Goal: Transaction & Acquisition: Purchase product/service

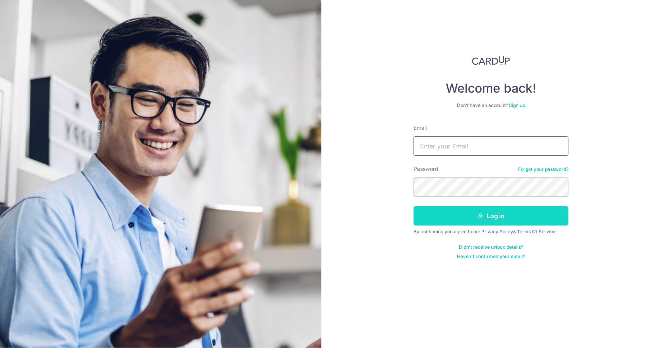
type input "[EMAIL_ADDRESS][DOMAIN_NAME]"
click at [477, 216] on button "Log in" at bounding box center [490, 215] width 155 height 19
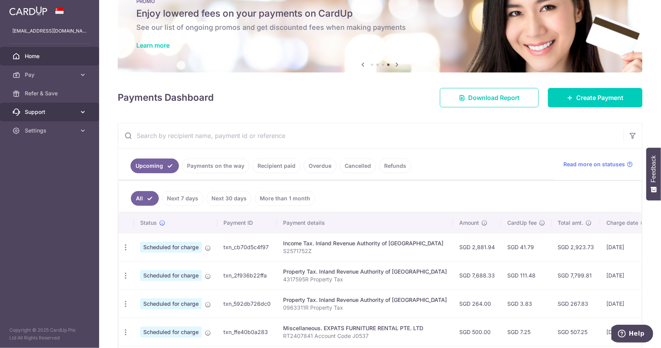
scroll to position [39, 0]
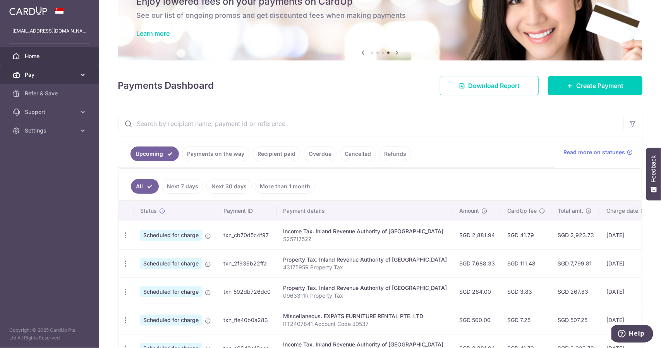
click at [56, 70] on link "Pay" at bounding box center [49, 74] width 99 height 19
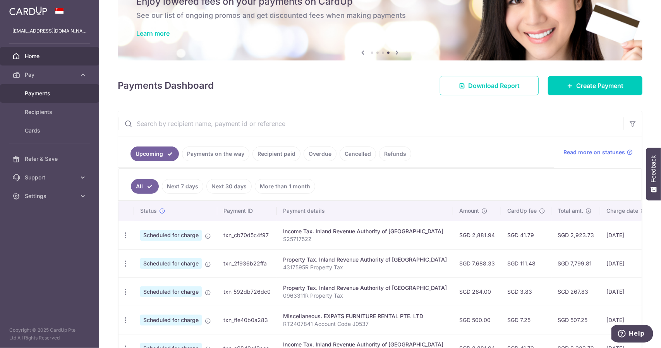
click at [57, 92] on span "Payments" at bounding box center [50, 93] width 51 height 8
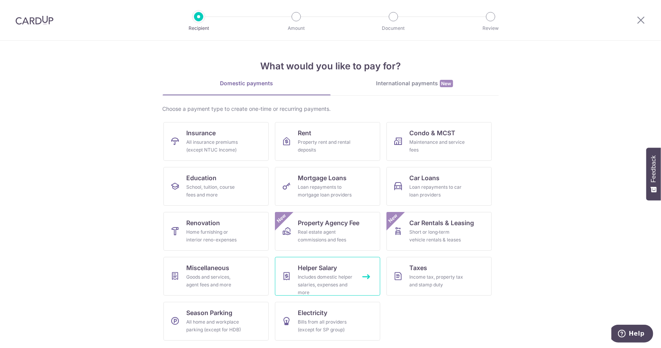
click at [324, 270] on span "Helper Salary" at bounding box center [317, 267] width 39 height 9
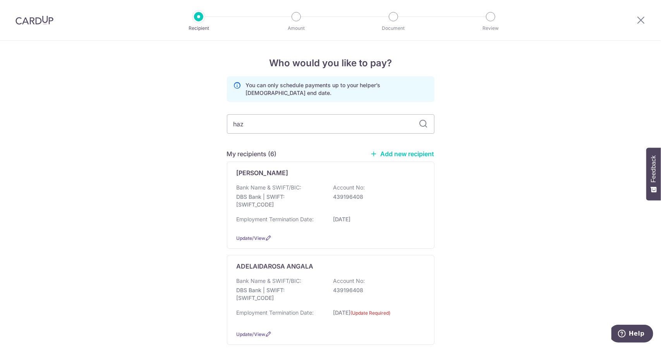
type input "hazi"
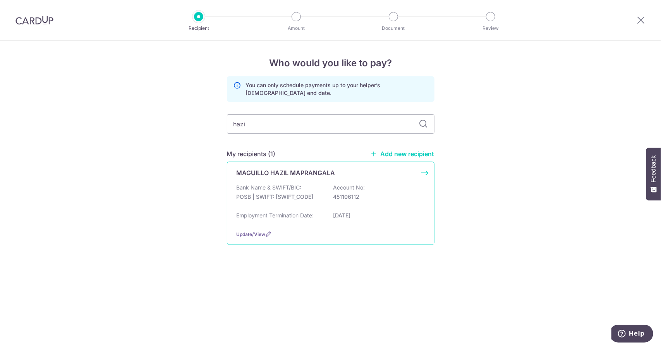
click at [343, 202] on div "Bank Name & SWIFT/BIC: POSB | SWIFT: DBSSSGSGXXX Account No: 451106112" at bounding box center [330, 195] width 188 height 25
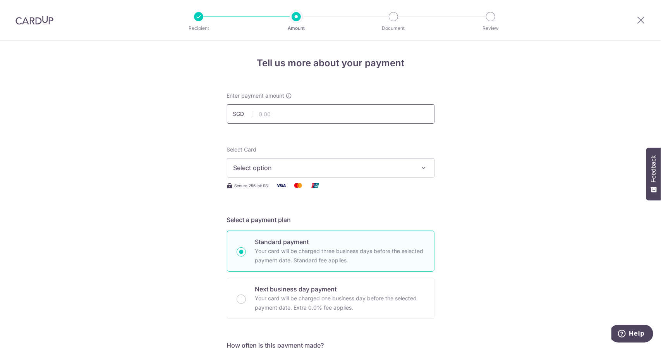
click at [321, 120] on input "text" at bounding box center [330, 113] width 207 height 19
type input "681.14"
click at [319, 169] on span "Select option" at bounding box center [323, 167] width 180 height 9
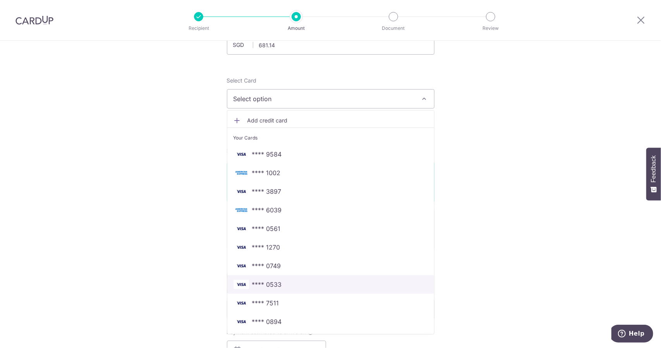
scroll to position [116, 0]
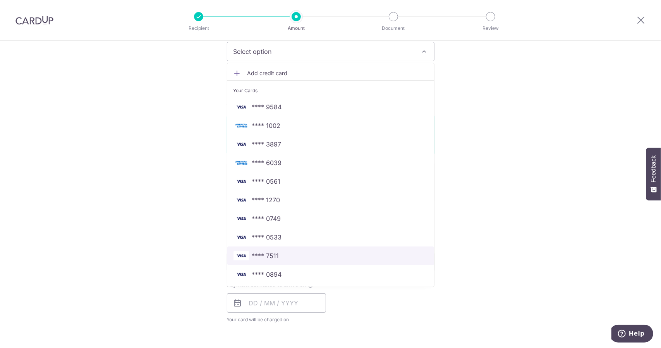
click at [288, 256] on span "**** 7511" at bounding box center [330, 255] width 194 height 9
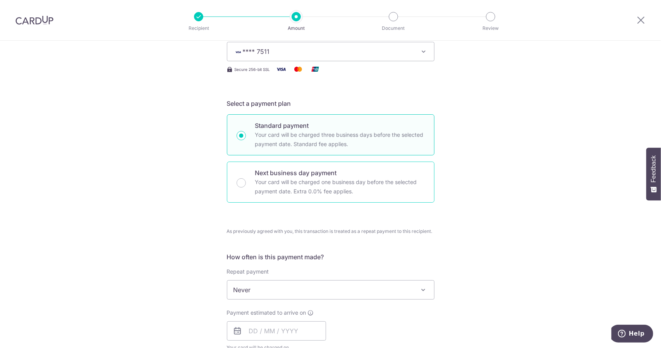
click at [240, 176] on div "Next business day payment Your card will be charged one business day before the…" at bounding box center [330, 181] width 207 height 41
radio input "false"
radio input "true"
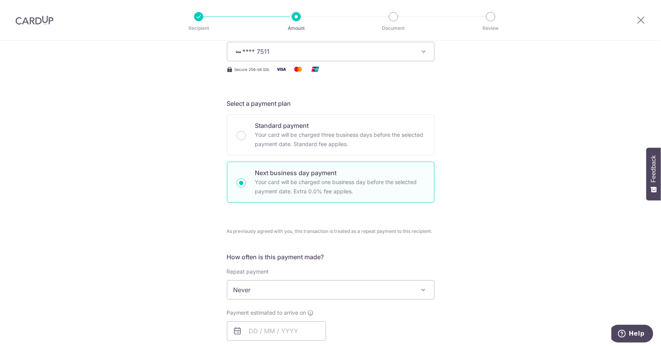
scroll to position [271, 0]
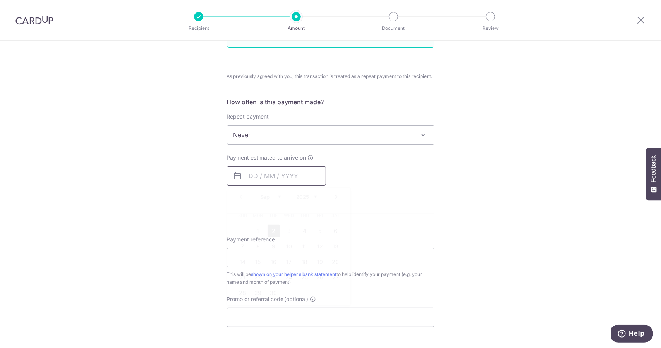
drag, startPoint x: 270, startPoint y: 174, endPoint x: 272, endPoint y: 180, distance: 6.0
click at [271, 174] on input "text" at bounding box center [276, 175] width 99 height 19
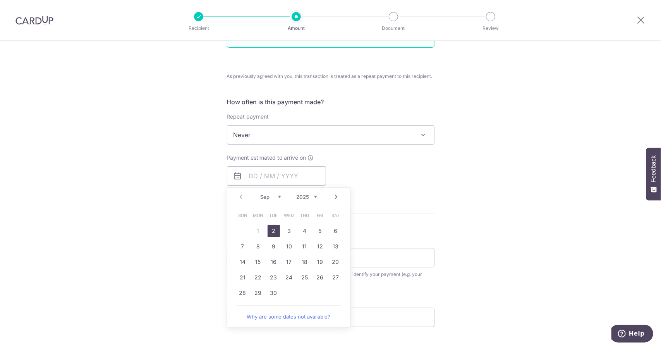
click at [268, 224] on link "2" at bounding box center [273, 230] width 12 height 12
type input "[DATE]"
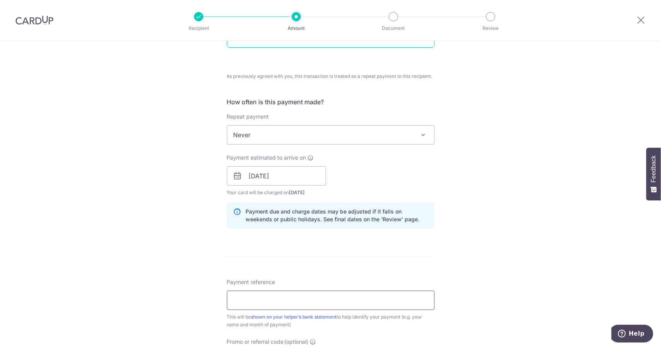
click at [266, 299] on input "Payment reference" at bounding box center [330, 299] width 207 height 19
drag, startPoint x: 313, startPoint y: 299, endPoint x: 207, endPoint y: 301, distance: 106.1
click at [207, 301] on div "Tell us more about your payment Enter payment amount SGD 681.14 681.14 Select C…" at bounding box center [330, 168] width 661 height 797
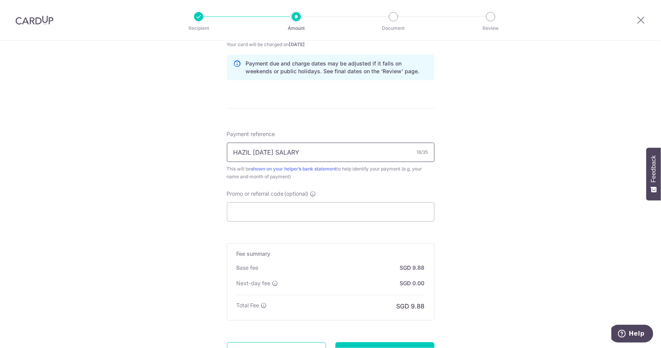
scroll to position [426, 0]
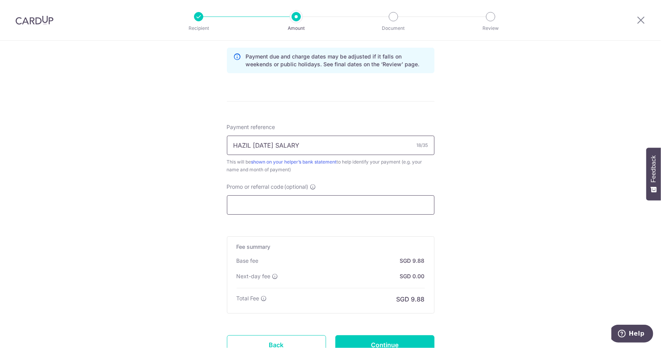
type input "HAZIL [DATE] SALARY"
click at [295, 208] on input "Promo or referral code (optional)" at bounding box center [330, 204] width 207 height 19
paste input "HAZIL [DATE] SALARY"
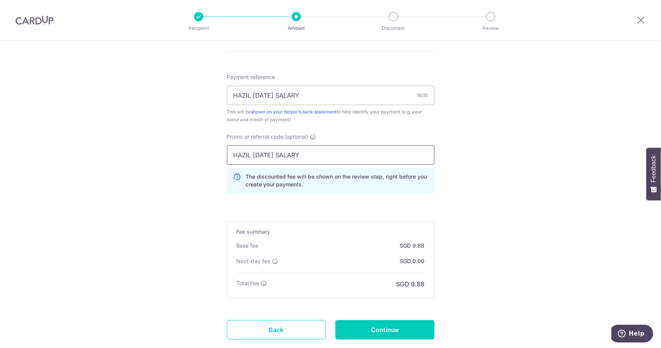
scroll to position [523, 0]
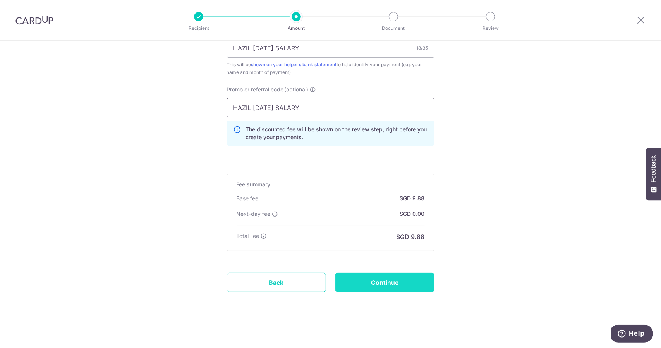
type input "HAZIL [DATE] SALARY"
drag, startPoint x: 382, startPoint y: 284, endPoint x: 206, endPoint y: 92, distance: 260.0
click at [231, 104] on input "HAZIL [DATE] SALARY" at bounding box center [330, 107] width 207 height 19
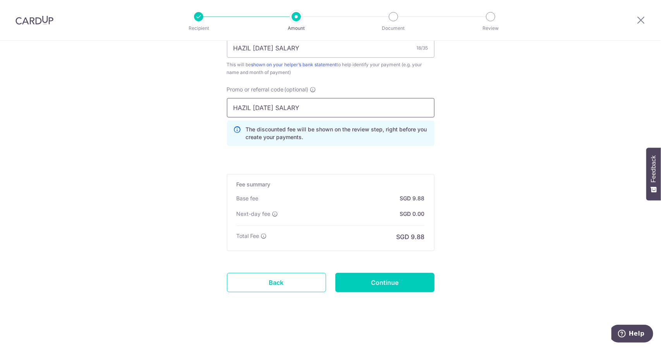
click at [231, 104] on input "HAZIL [DATE] SALARY" at bounding box center [330, 107] width 207 height 19
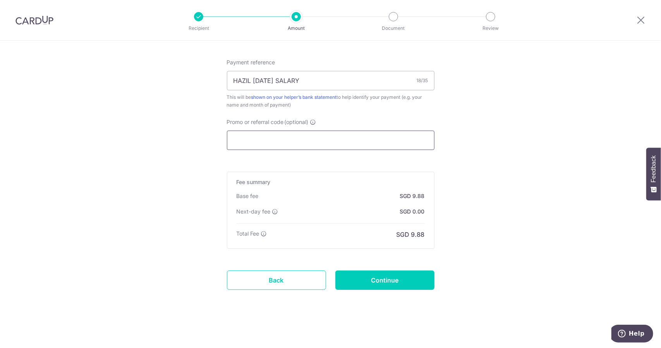
scroll to position [488, 0]
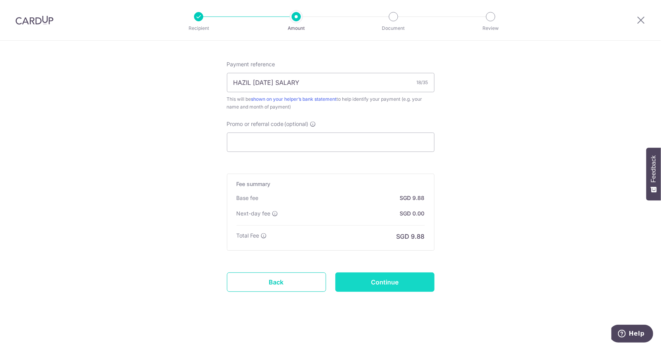
click at [368, 282] on input "Continue" at bounding box center [384, 281] width 99 height 19
type input "Create Schedule"
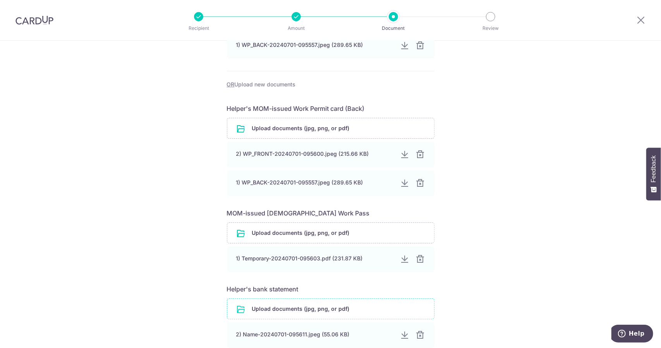
scroll to position [380, 0]
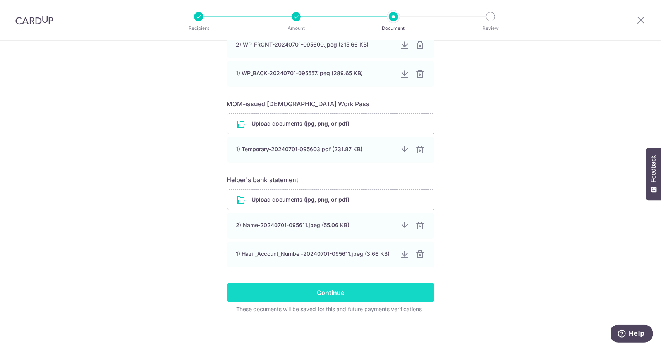
click at [308, 293] on input "Continue" at bounding box center [330, 292] width 207 height 19
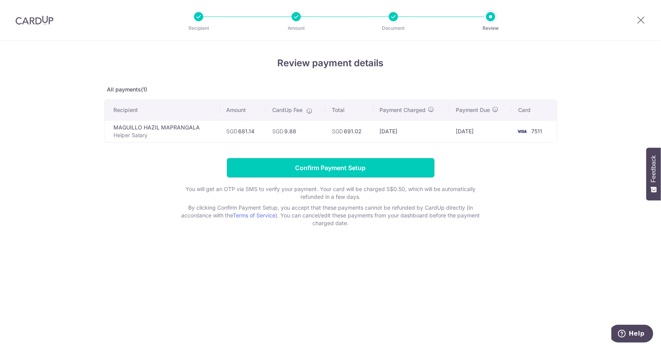
drag, startPoint x: 342, startPoint y: 166, endPoint x: 382, endPoint y: 196, distance: 50.6
click at [342, 166] on input "Confirm Payment Setup" at bounding box center [330, 167] width 207 height 19
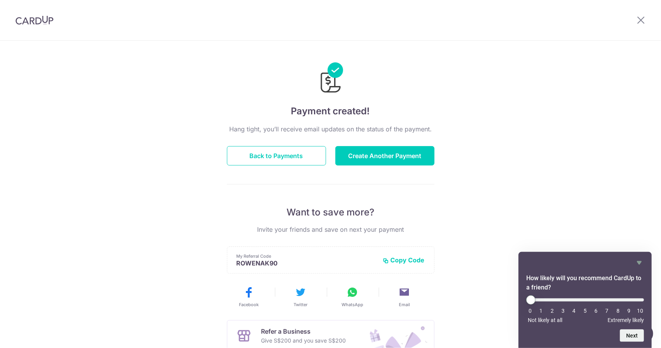
click at [278, 165] on div "Hang tight, you’ll receive email updates on the status of the payment. Back to …" at bounding box center [330, 270] width 207 height 293
click at [283, 153] on button "Back to Payments" at bounding box center [276, 155] width 99 height 19
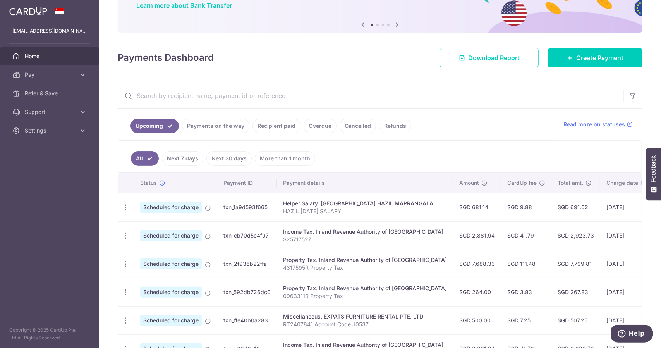
scroll to position [116, 0]
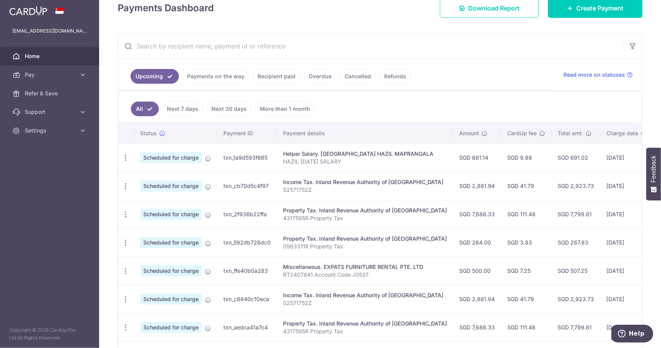
click at [217, 77] on link "Payments on the way" at bounding box center [215, 76] width 67 height 15
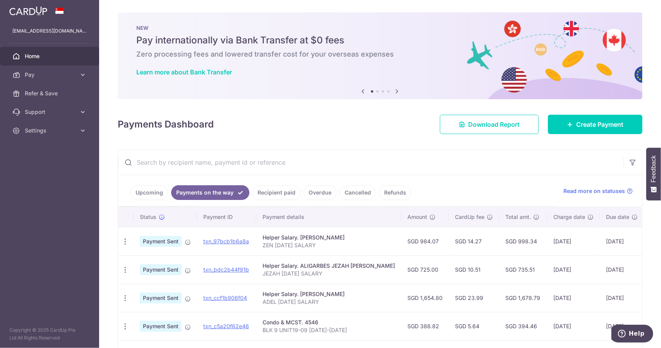
scroll to position [88, 0]
